Goal: Task Accomplishment & Management: Use online tool/utility

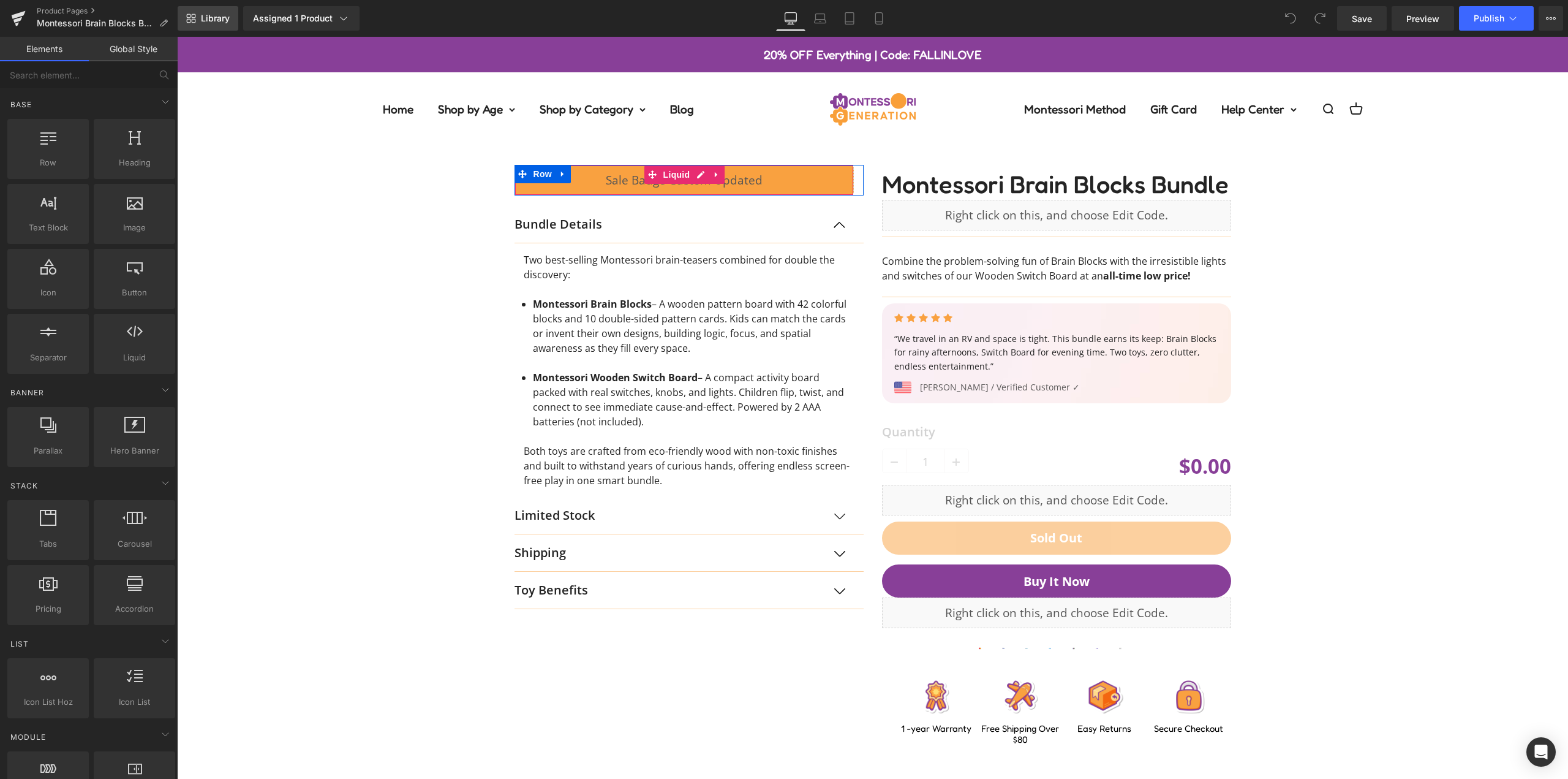
click at [226, 22] on span "Library" at bounding box center [216, 17] width 29 height 11
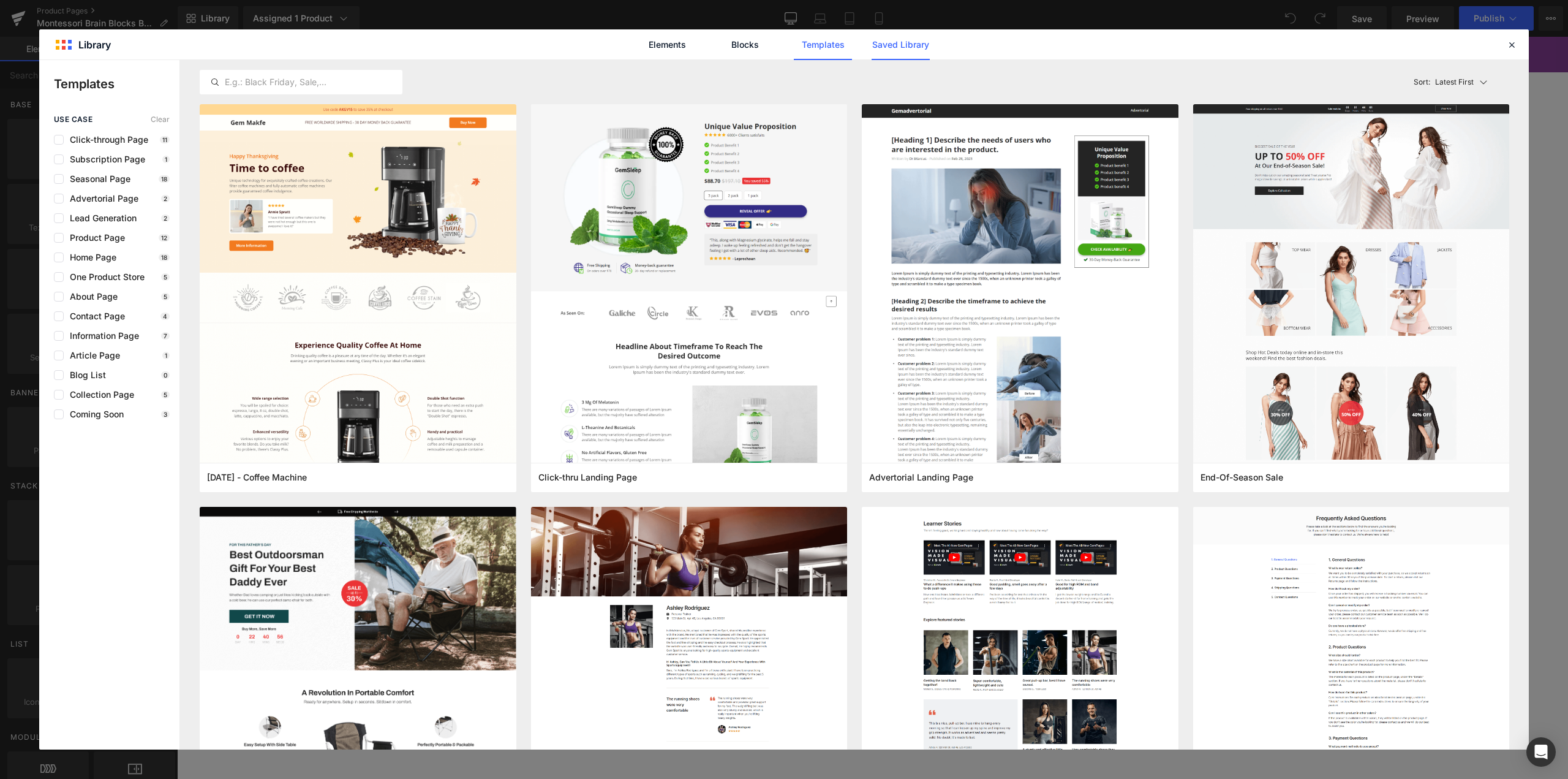
click at [899, 54] on link "Saved Library" at bounding box center [901, 45] width 58 height 31
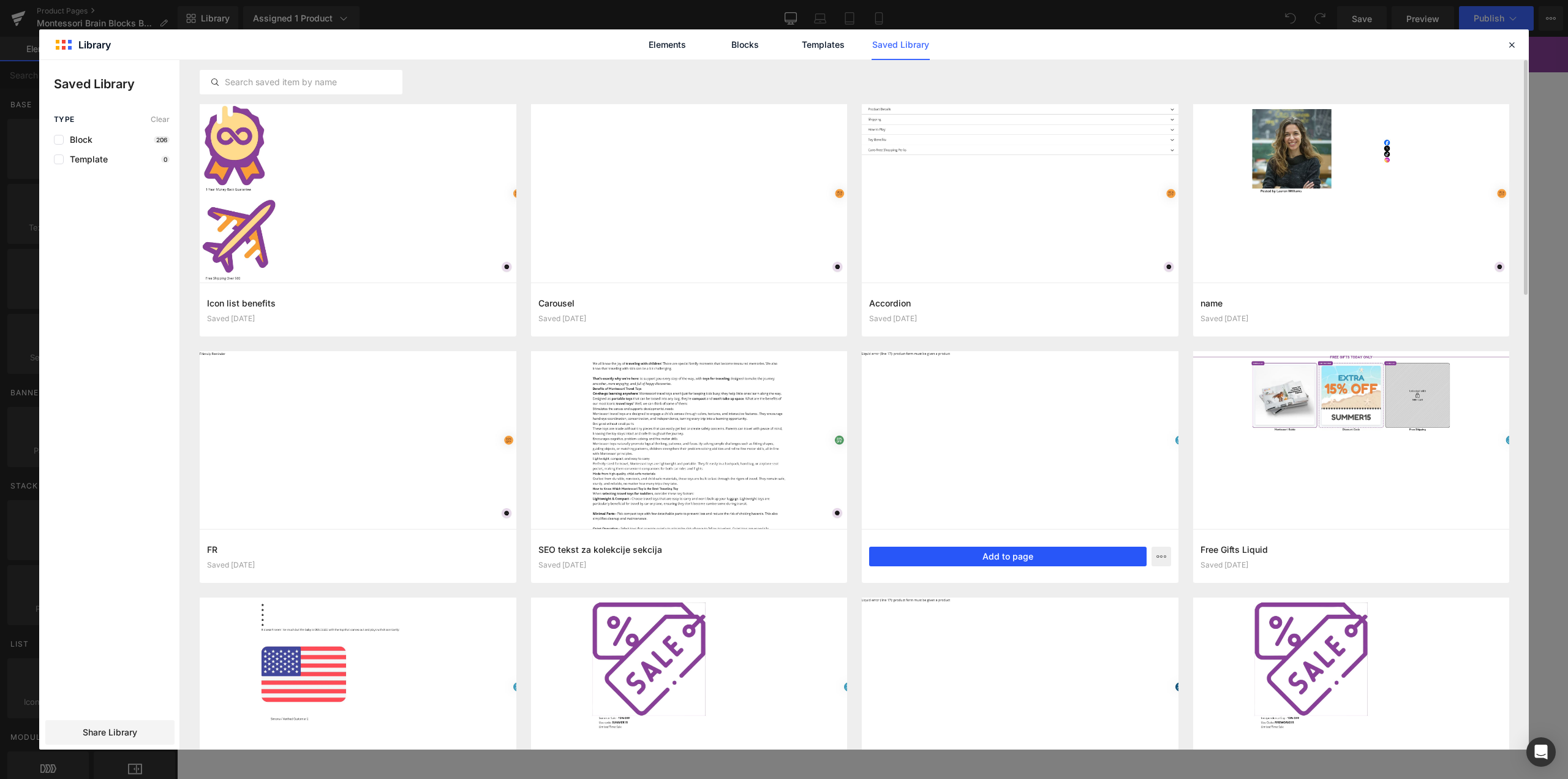
click at [1000, 556] on button "Add to page" at bounding box center [1008, 557] width 278 height 19
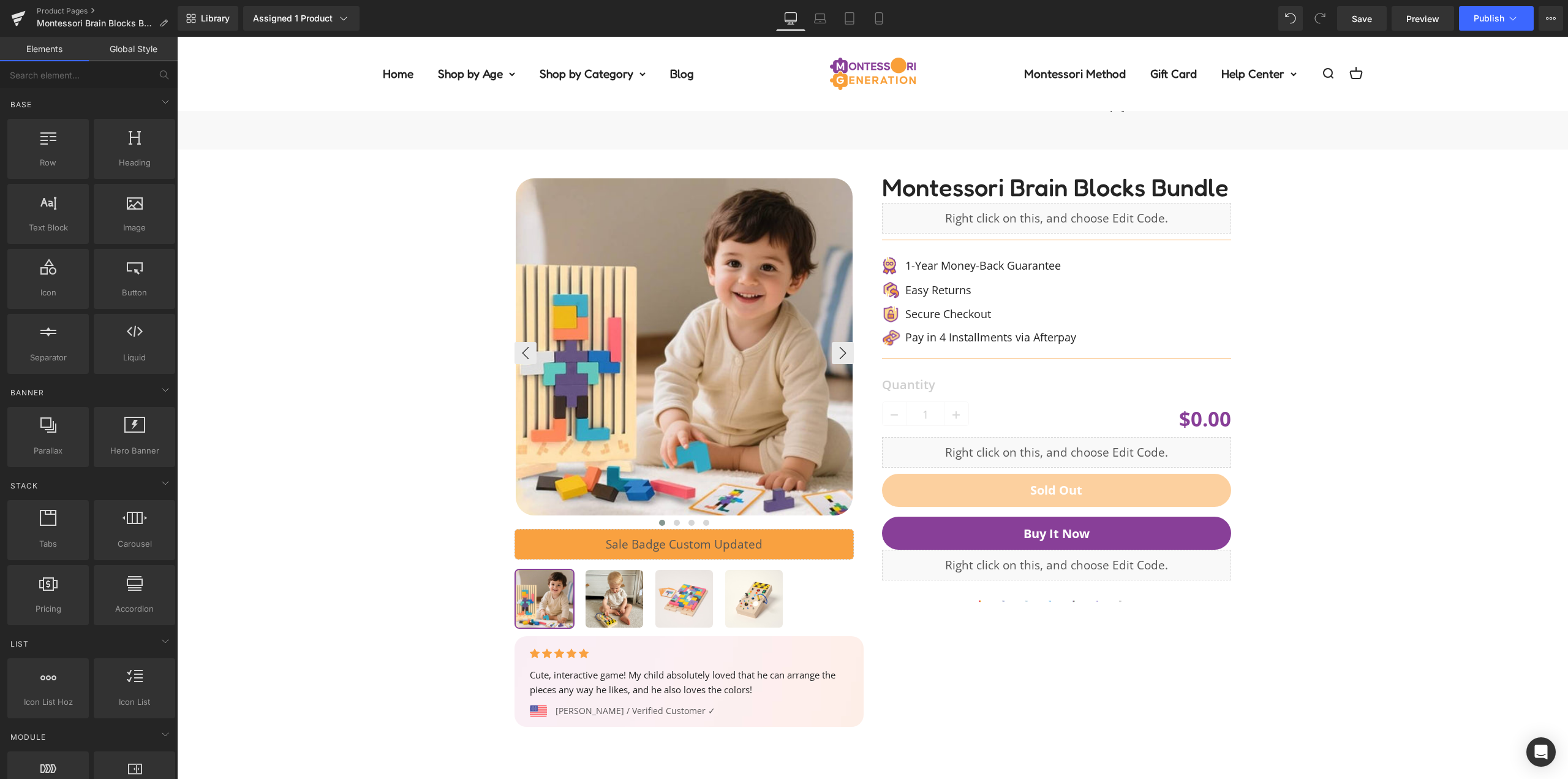
scroll to position [896, 0]
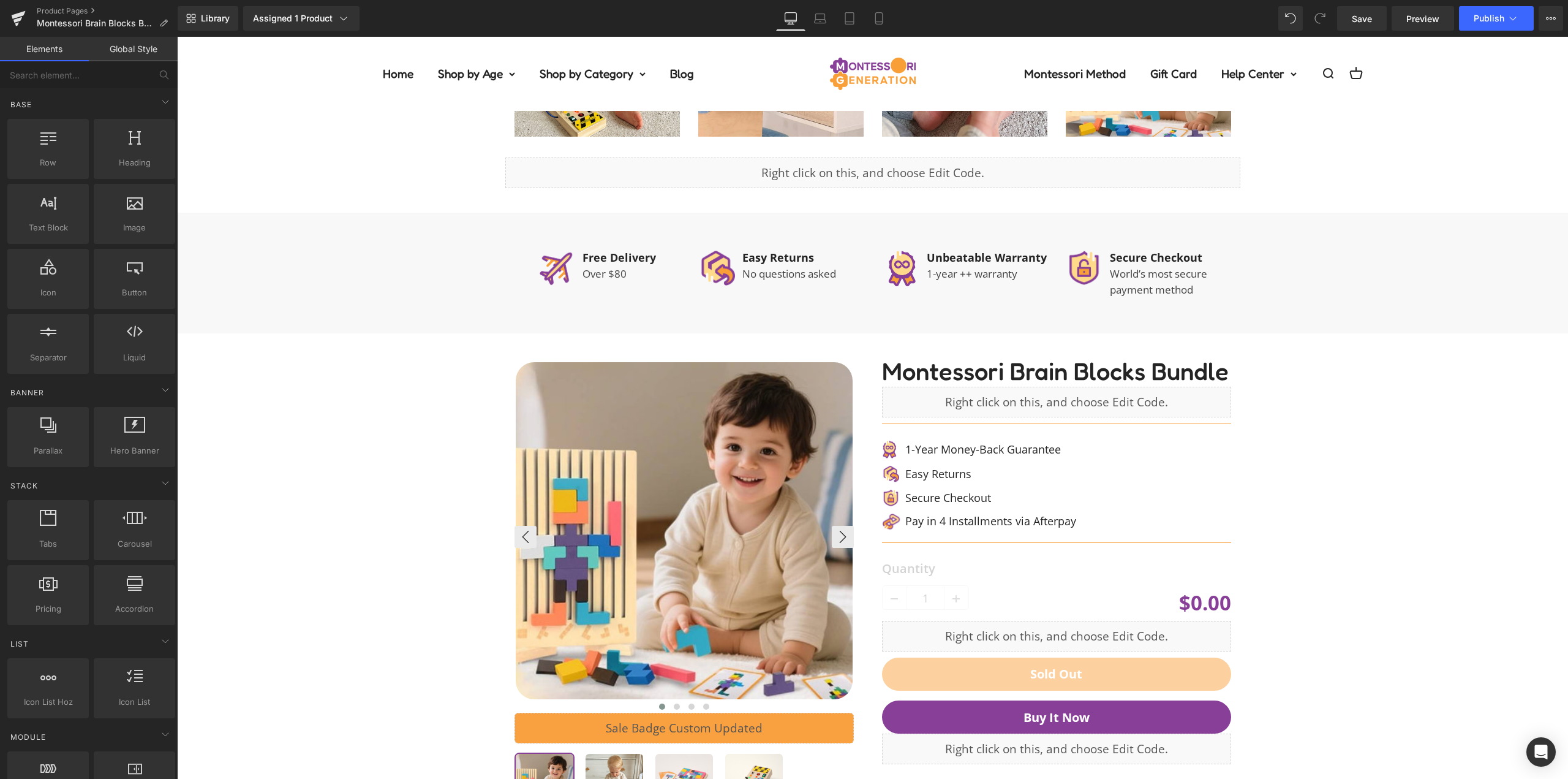
click at [585, 384] on img at bounding box center [684, 530] width 337 height 337
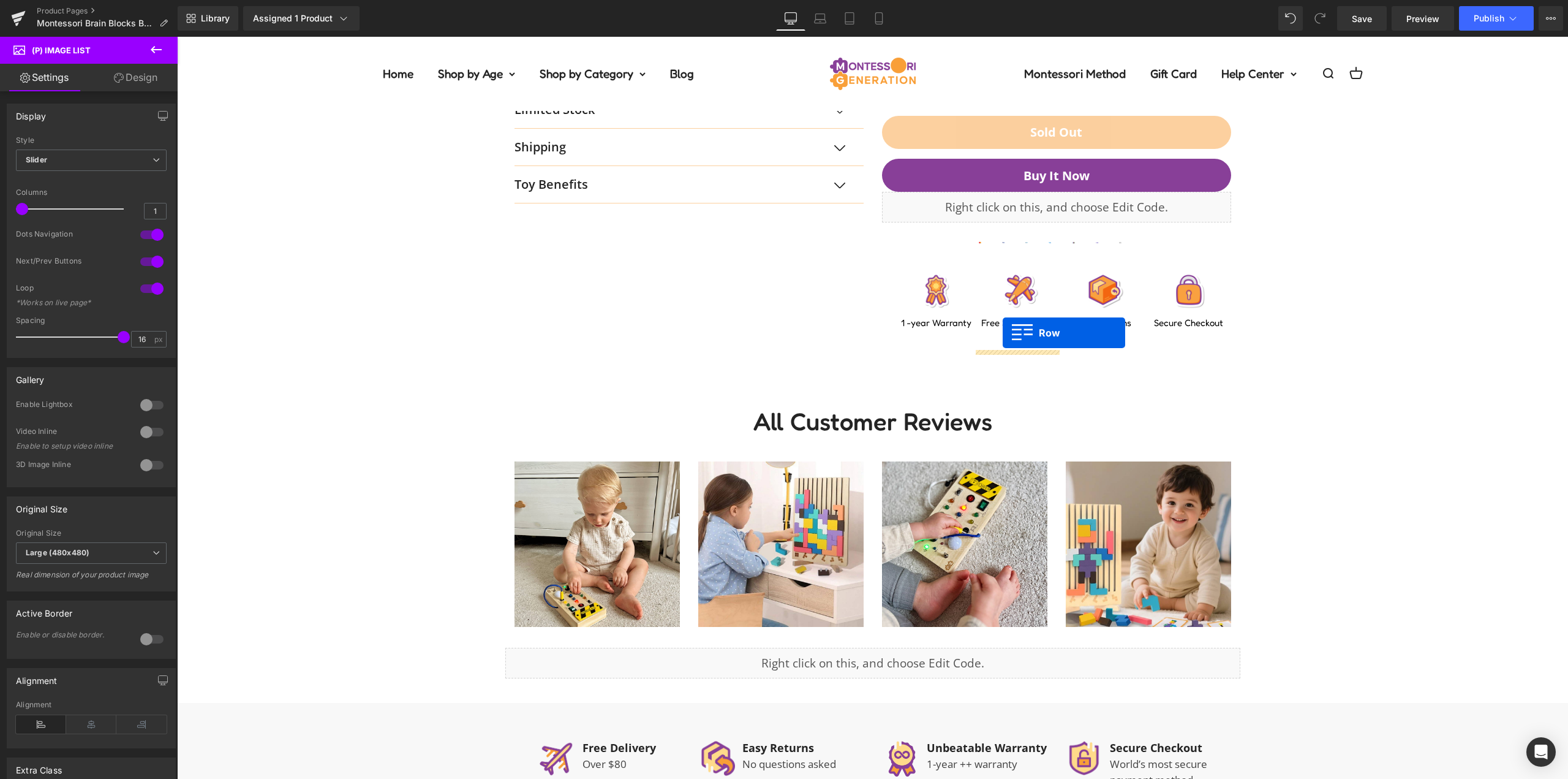
scroll to position [0, 0]
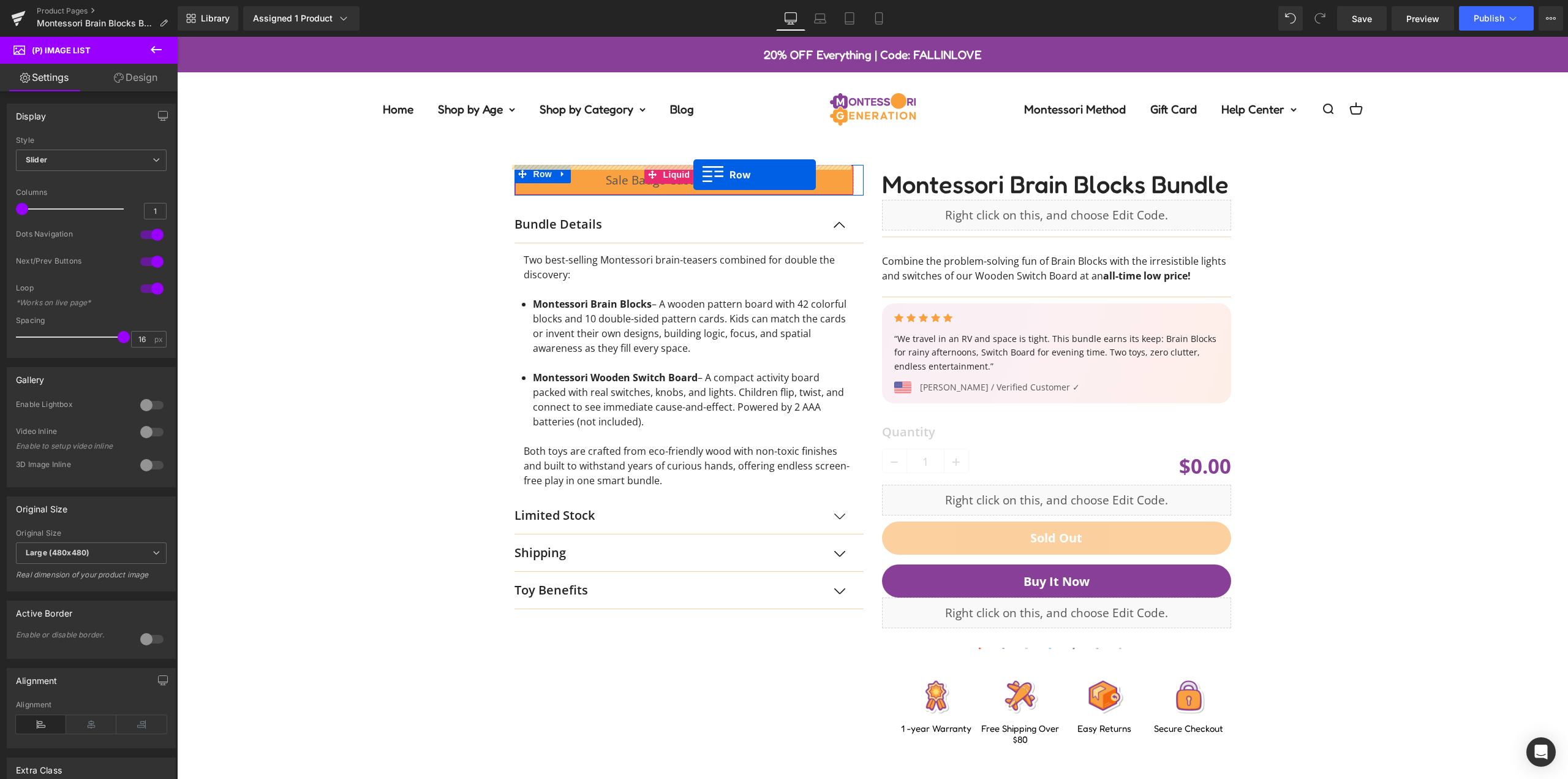
drag, startPoint x: 626, startPoint y: 354, endPoint x: 693, endPoint y: 175, distance: 191.1
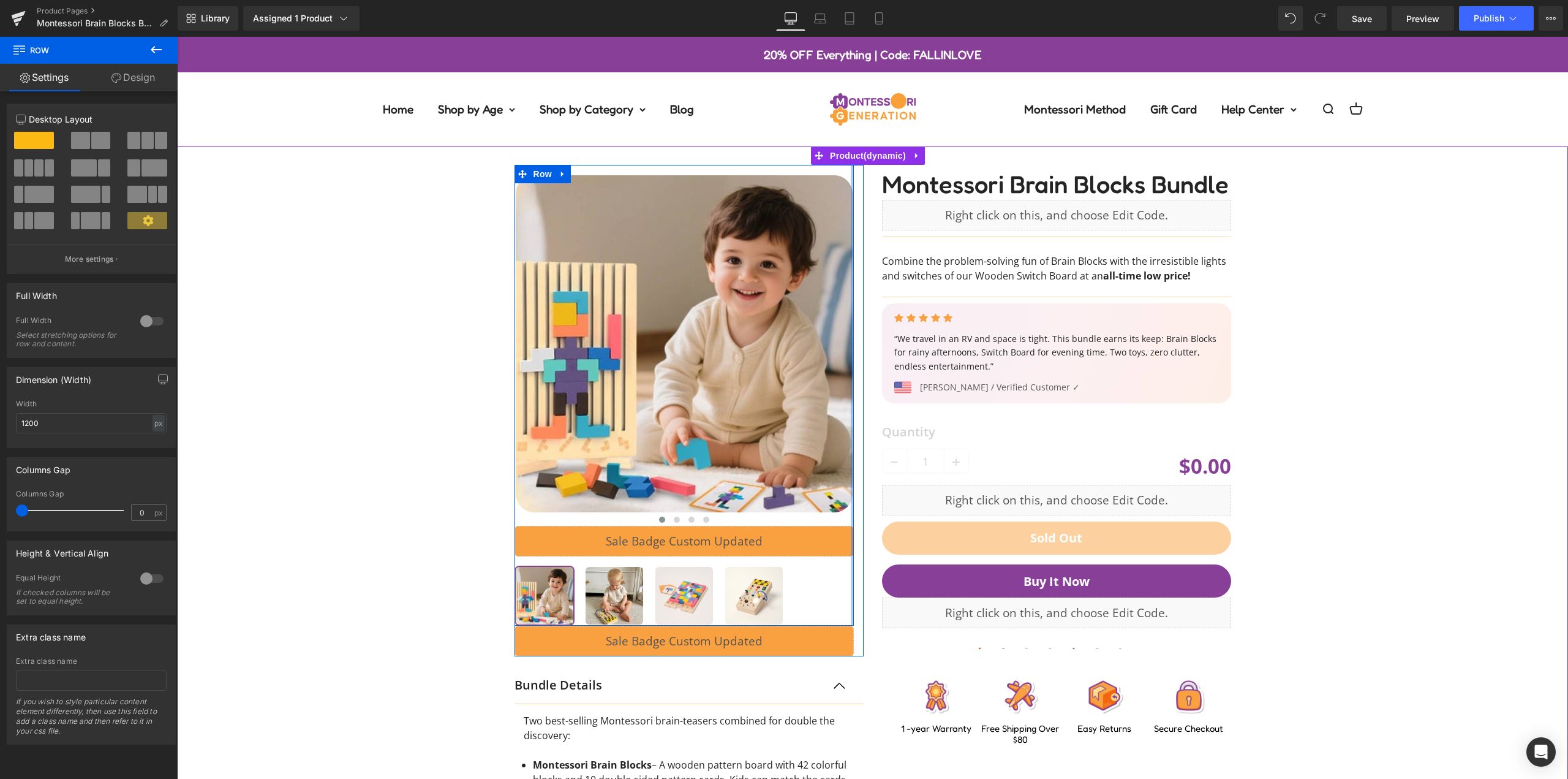
drag, startPoint x: 847, startPoint y: 308, endPoint x: 860, endPoint y: 308, distance: 13.0
click at [860, 308] on div "‹ › (P) Image List Liquid" at bounding box center [688, 618] width 368 height 905
click at [328, 352] on div "‹ › (P) Image List Liquid" at bounding box center [873, 608] width 1379 height 924
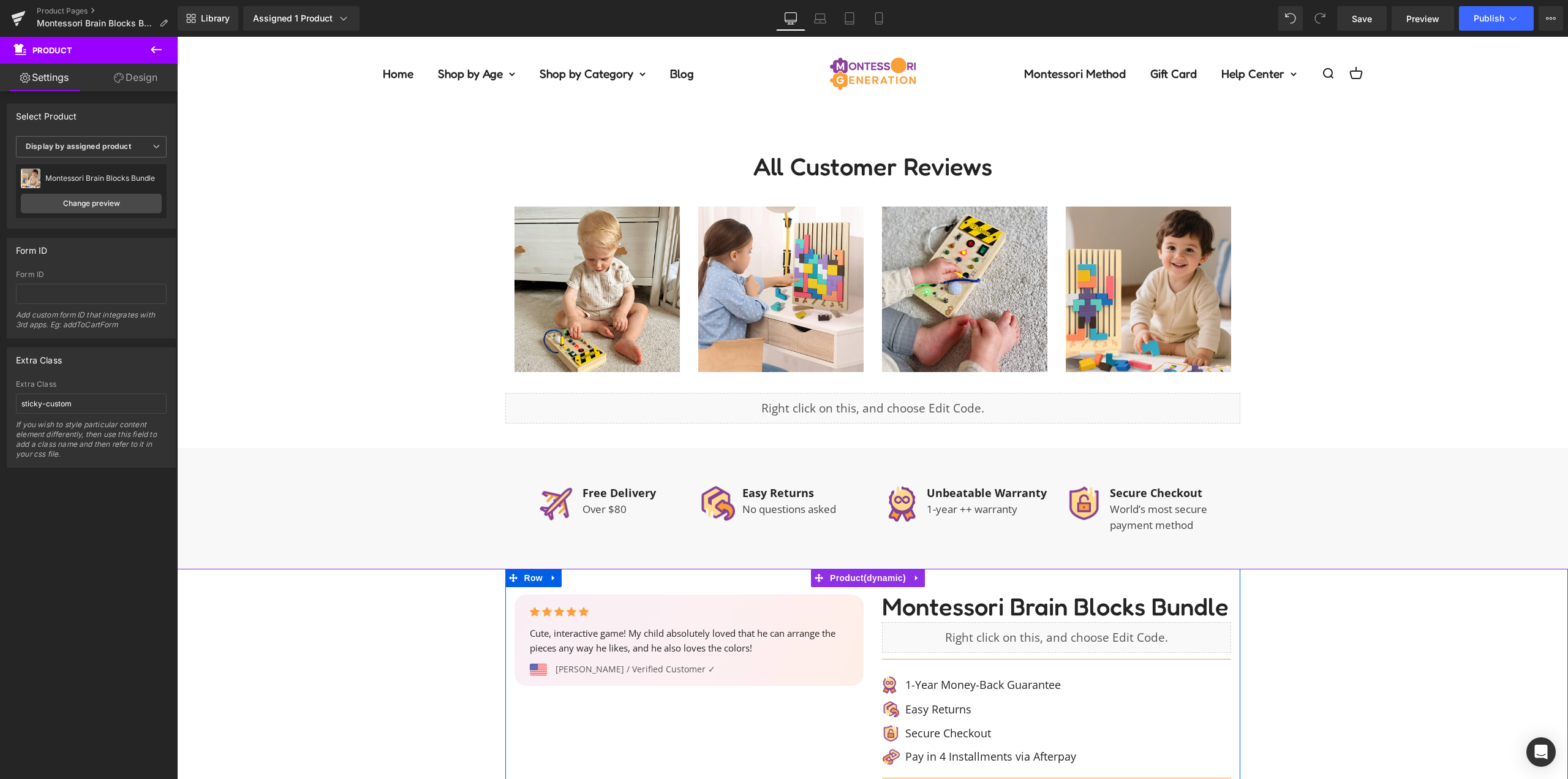
scroll to position [1165, 0]
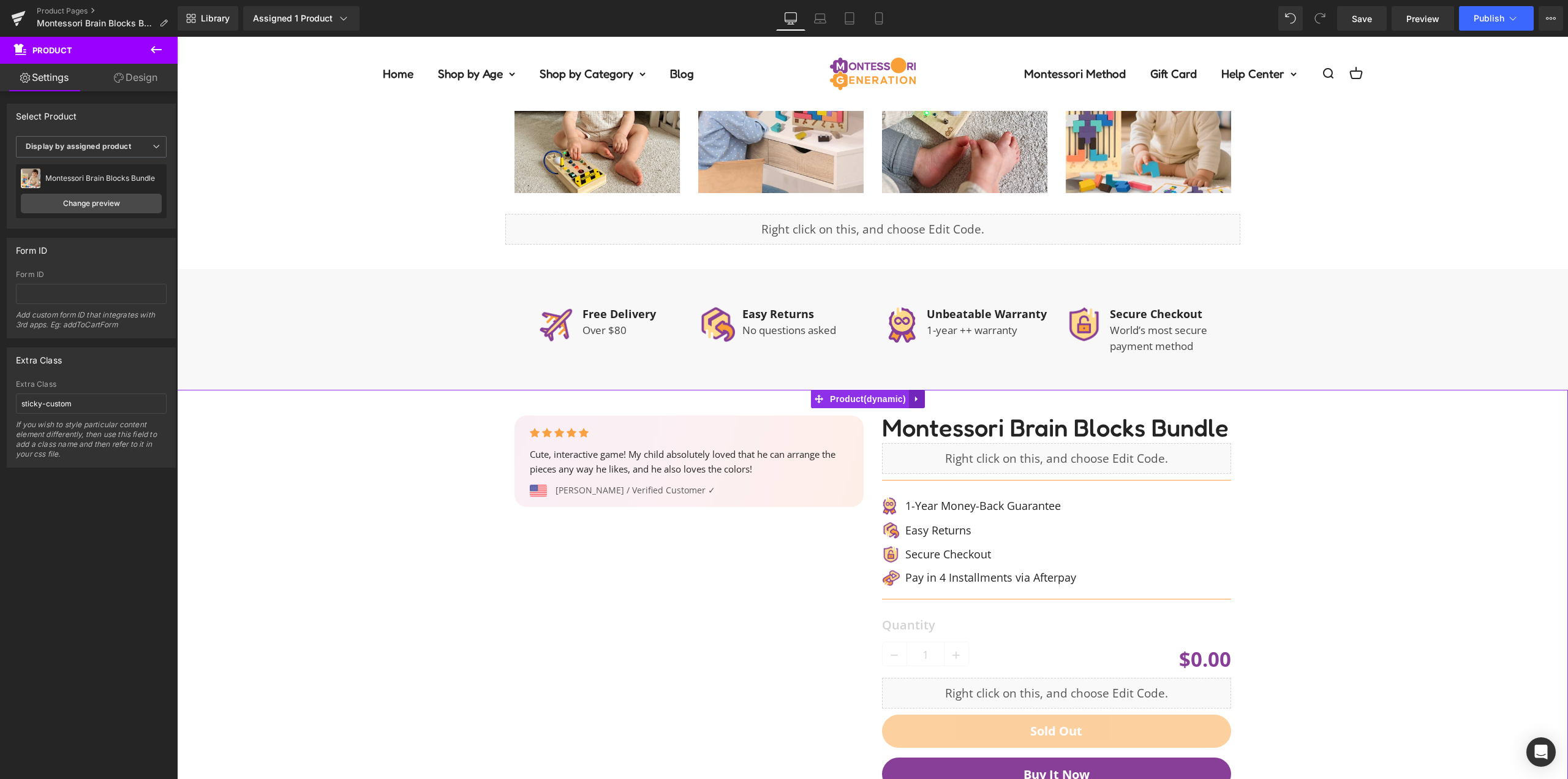
click at [922, 399] on link at bounding box center [917, 398] width 16 height 18
click at [930, 399] on link at bounding box center [924, 398] width 16 height 18
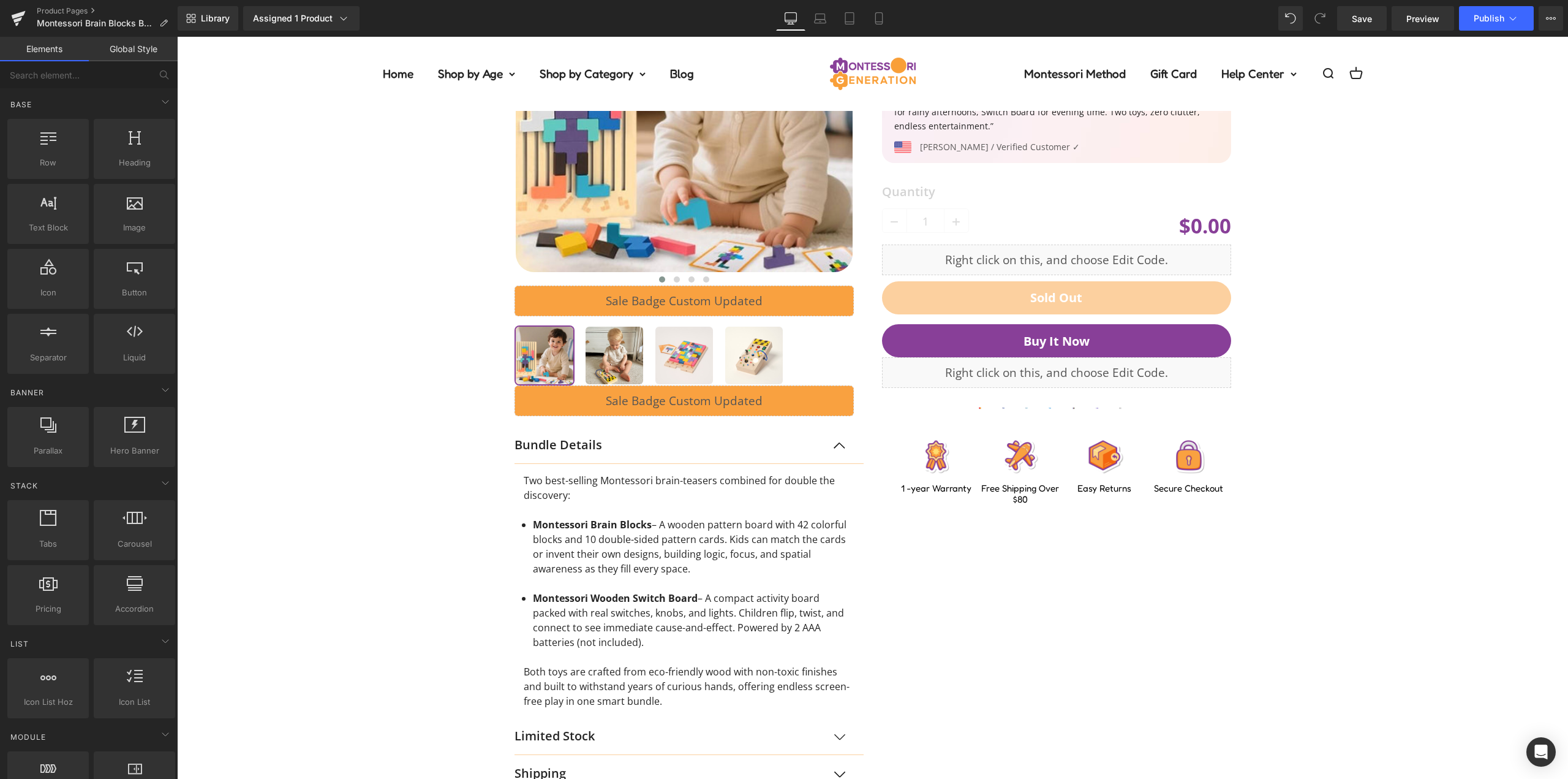
scroll to position [0, 0]
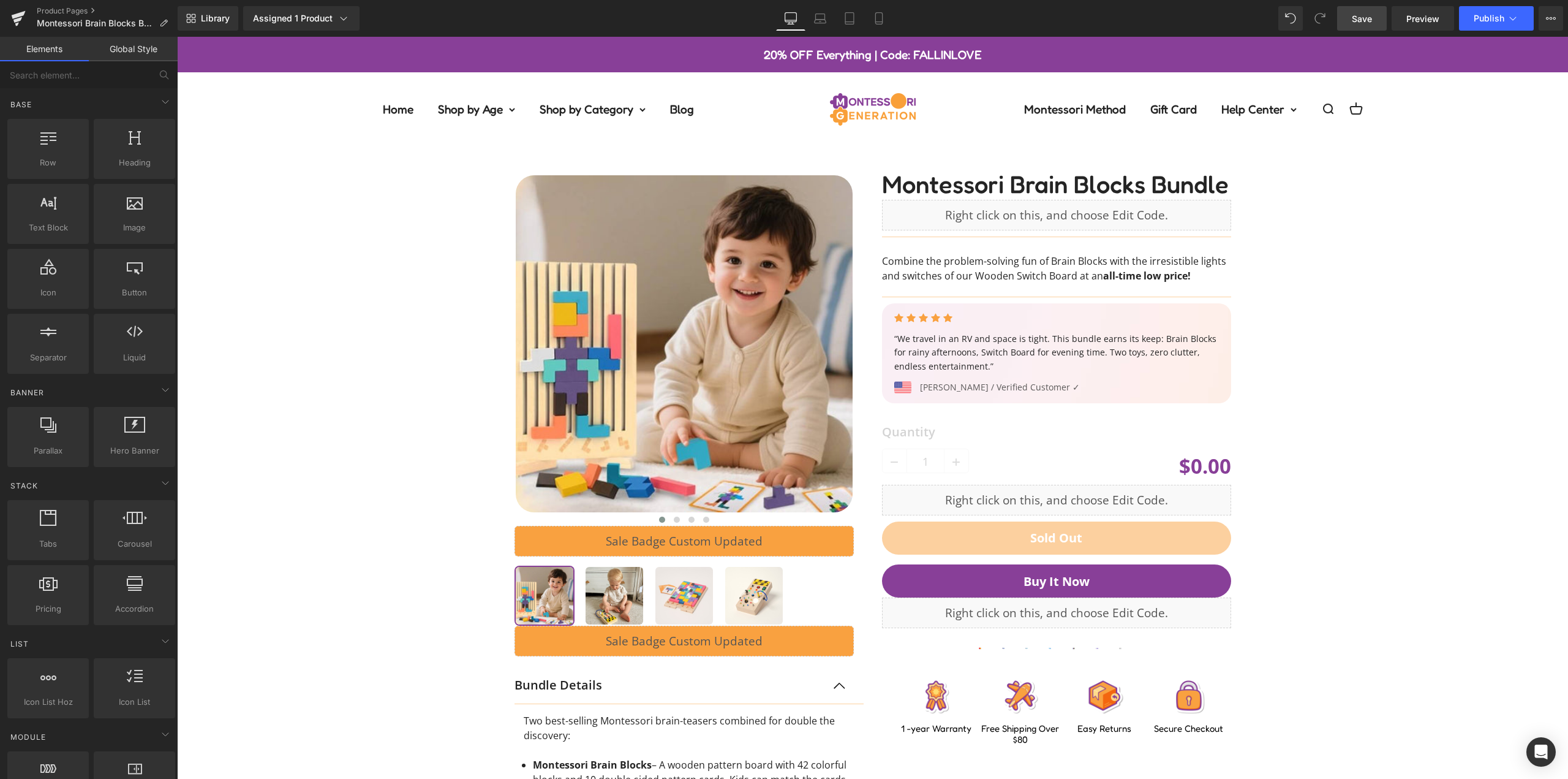
click at [1355, 21] on span "Save" at bounding box center [1361, 18] width 20 height 13
click at [1361, 22] on span "Save" at bounding box center [1361, 18] width 20 height 13
